Goal: Communication & Community: Connect with others

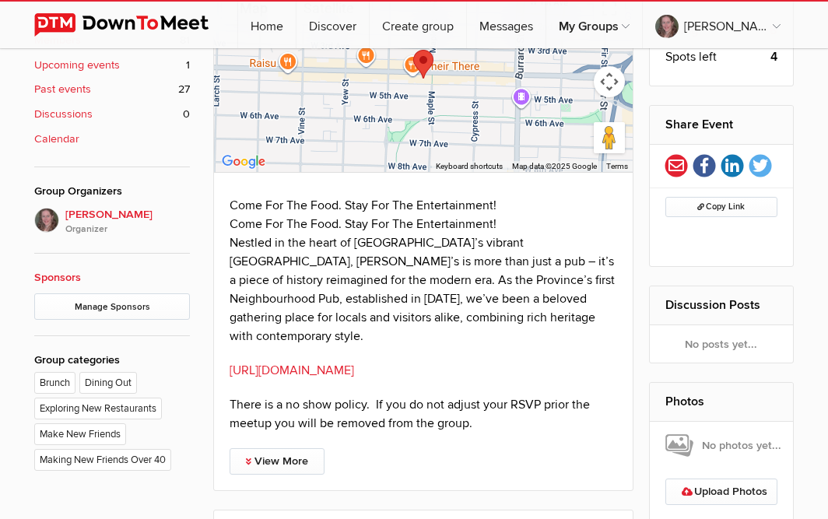
scroll to position [1030, 0]
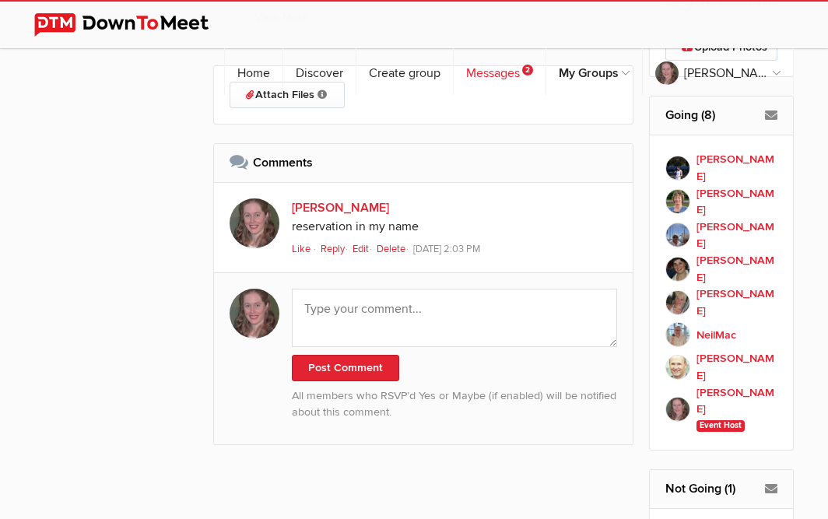
click at [513, 48] on link "Messages 2" at bounding box center [499, 71] width 92 height 47
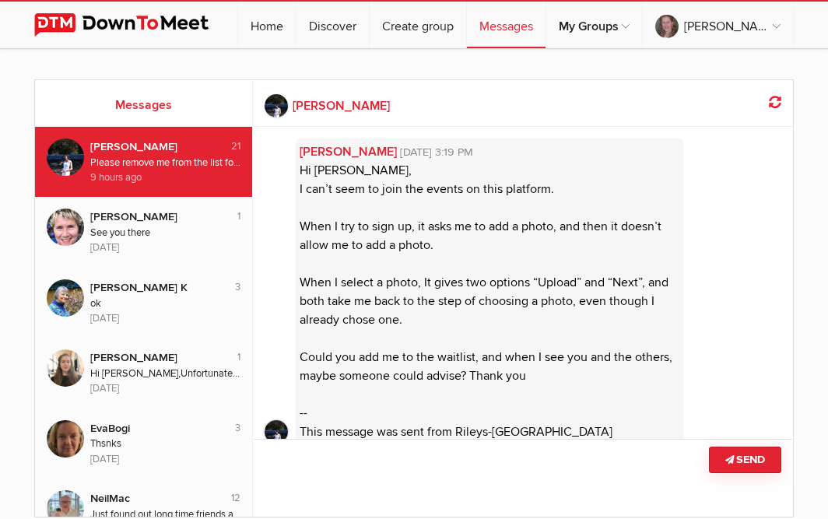
scroll to position [2091, 0]
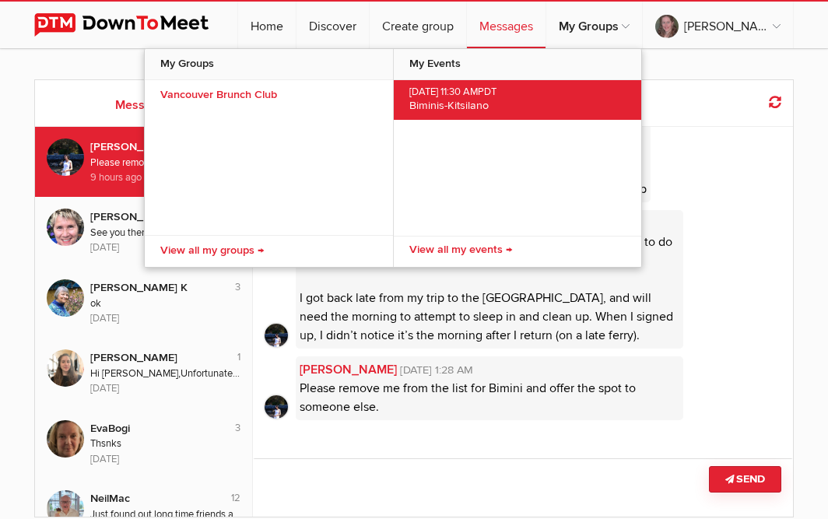
click at [492, 96] on span "[DATE] 11:30 AM PDT" at bounding box center [517, 92] width 216 height 12
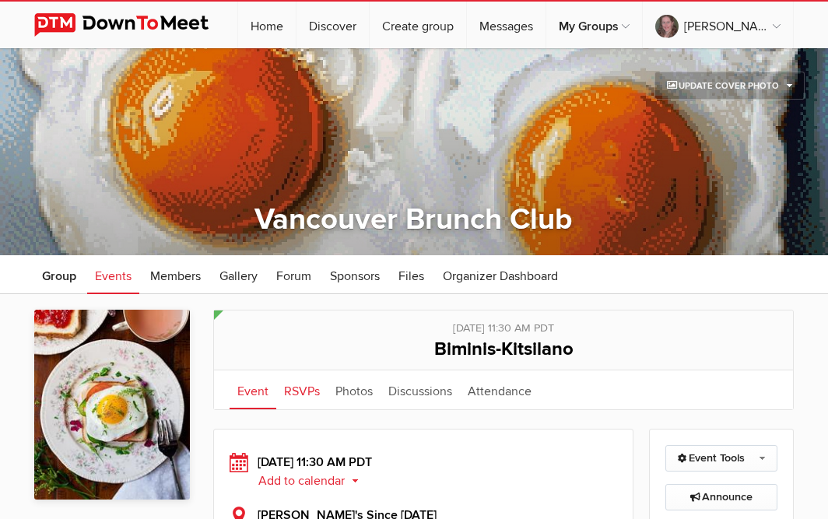
click at [296, 387] on link "RSVPs" at bounding box center [301, 389] width 51 height 39
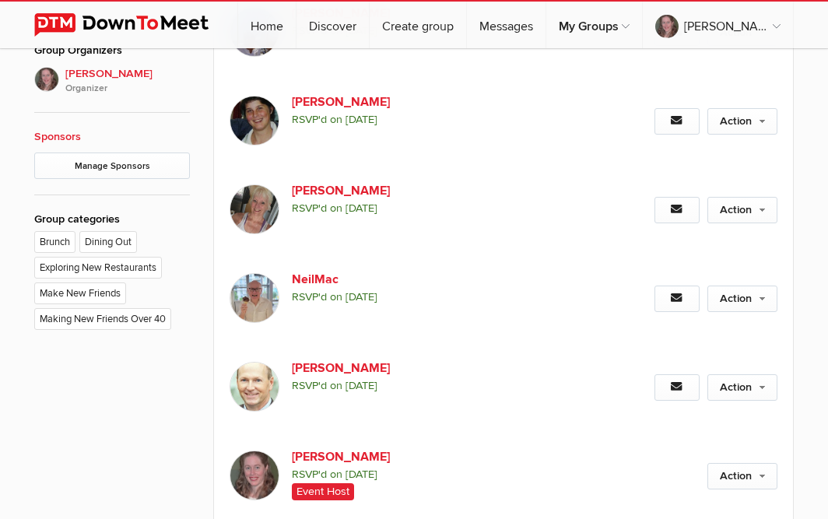
scroll to position [767, 0]
